Goal: Check status: Check status

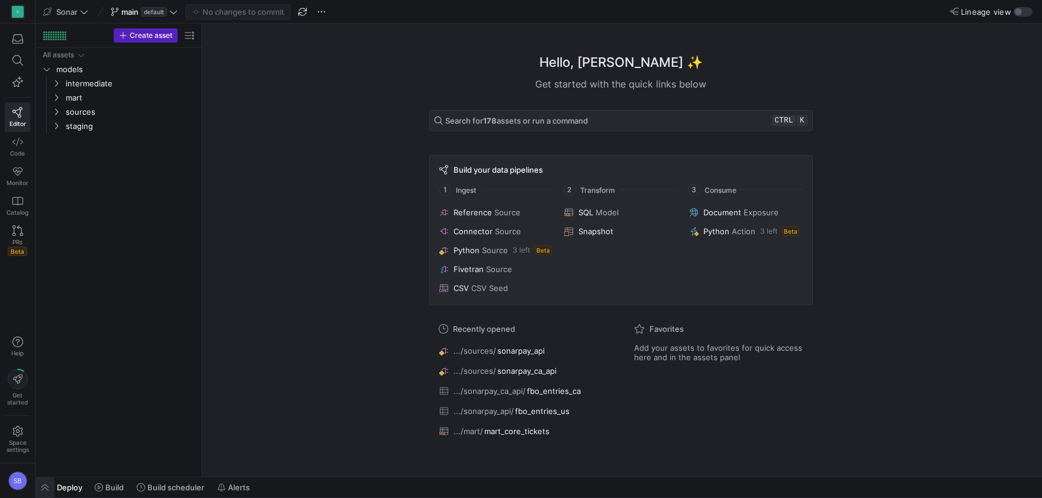
click at [40, 486] on span "button" at bounding box center [45, 488] width 19 height 20
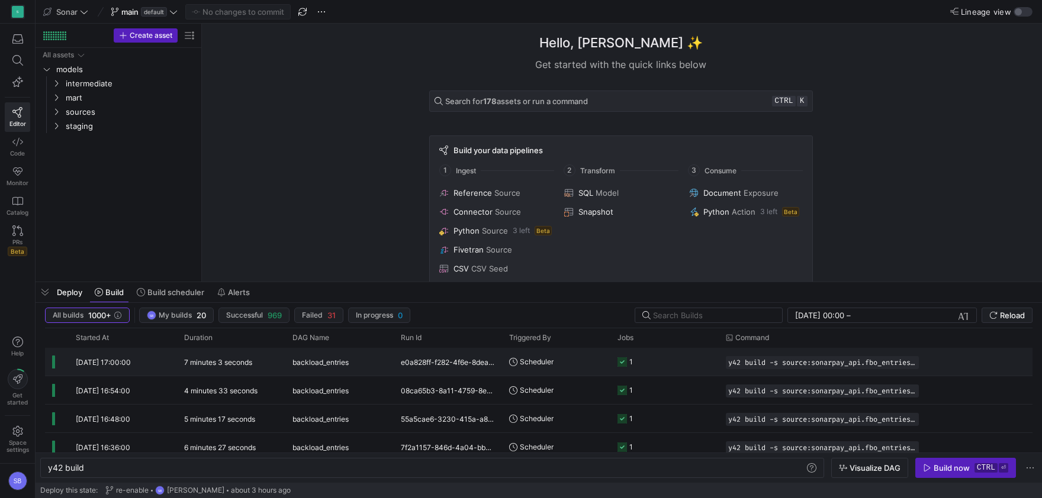
click at [157, 362] on div "[DATE] 17:00:00" at bounding box center [123, 362] width 108 height 28
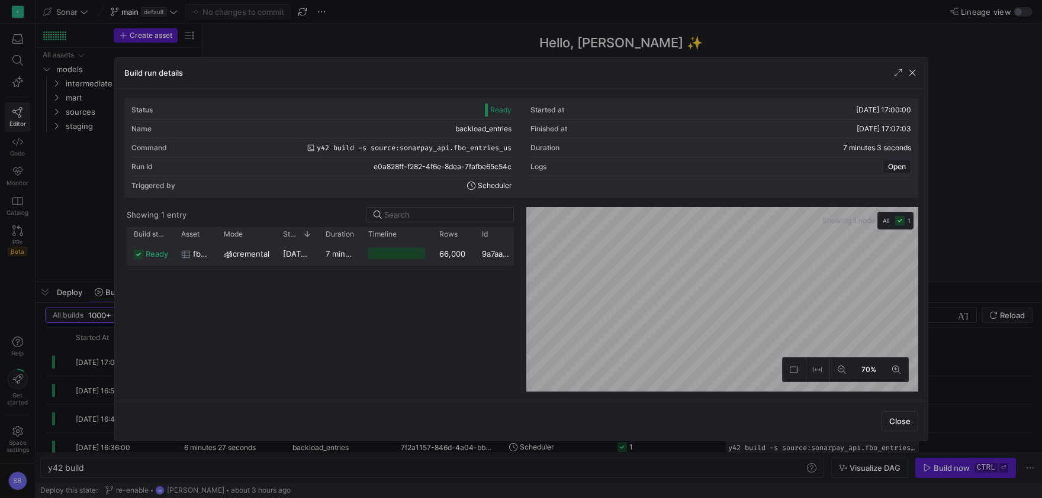
click at [308, 253] on span "[DATE] 17:00:02" at bounding box center [312, 253] width 59 height 9
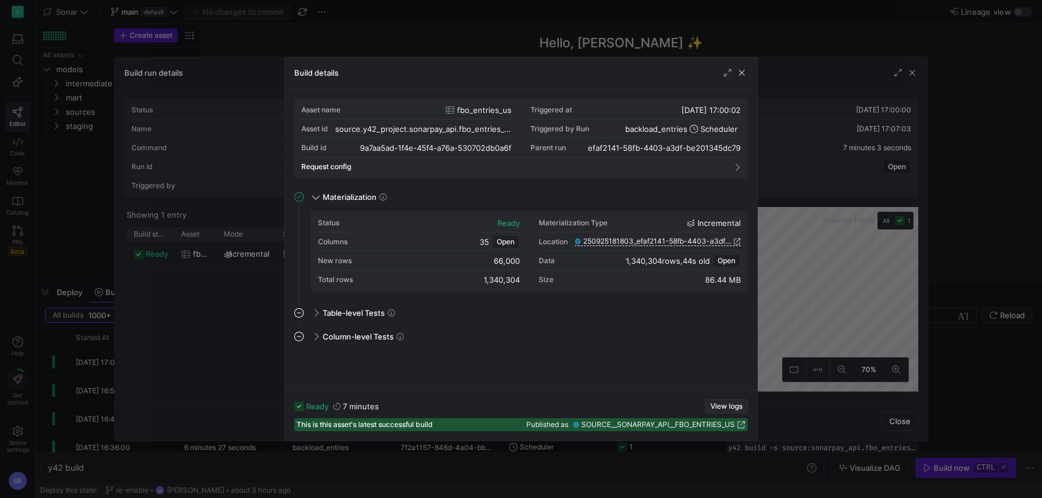
click at [720, 401] on span "button" at bounding box center [725, 406] width 41 height 13
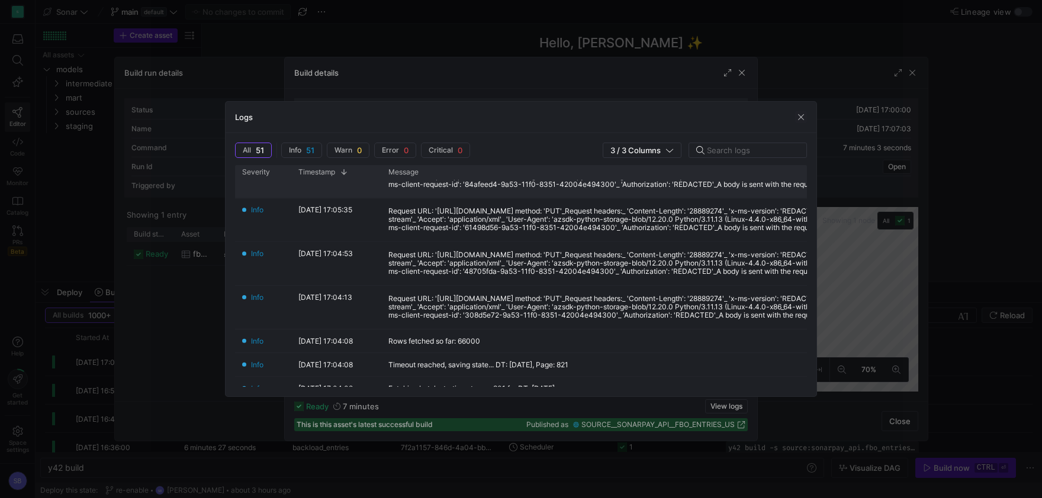
scroll to position [332, 0]
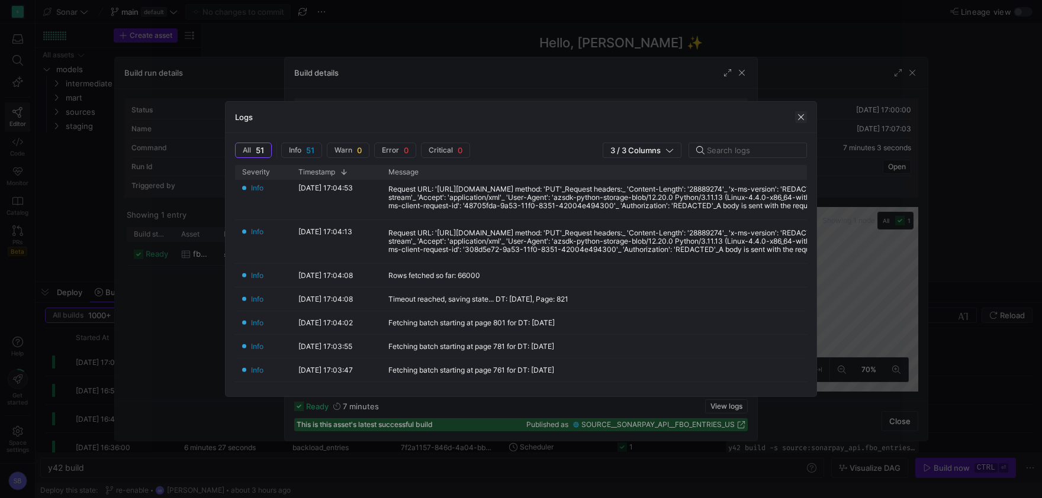
click at [804, 114] on span "button" at bounding box center [801, 117] width 12 height 12
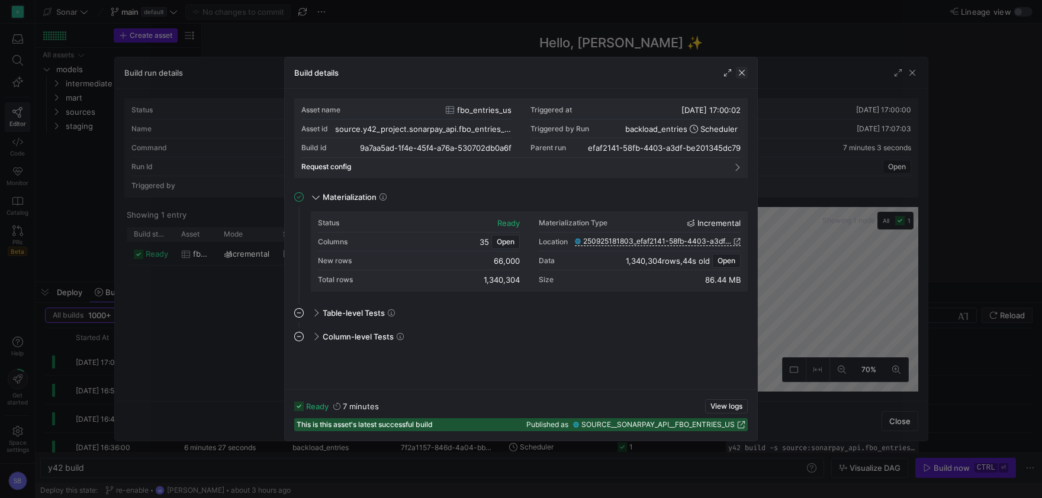
click at [739, 75] on span "button" at bounding box center [742, 73] width 12 height 12
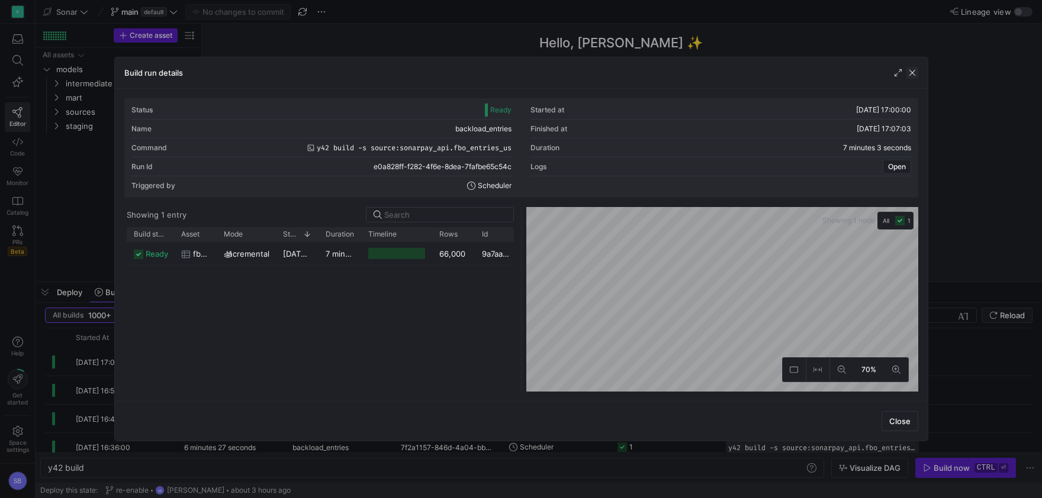
click at [907, 73] on span "button" at bounding box center [912, 73] width 12 height 12
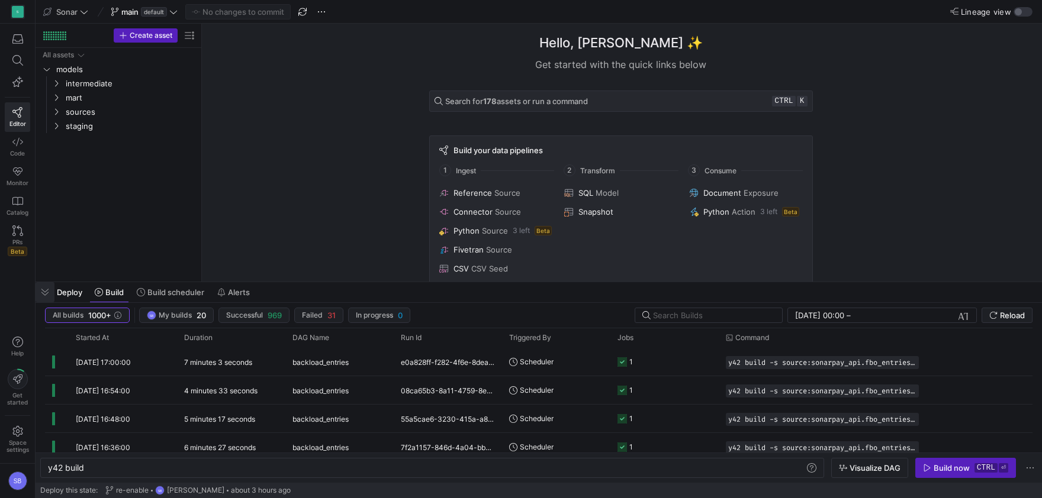
click at [48, 289] on span "button" at bounding box center [45, 292] width 19 height 20
